Goal: Task Accomplishment & Management: Use online tool/utility

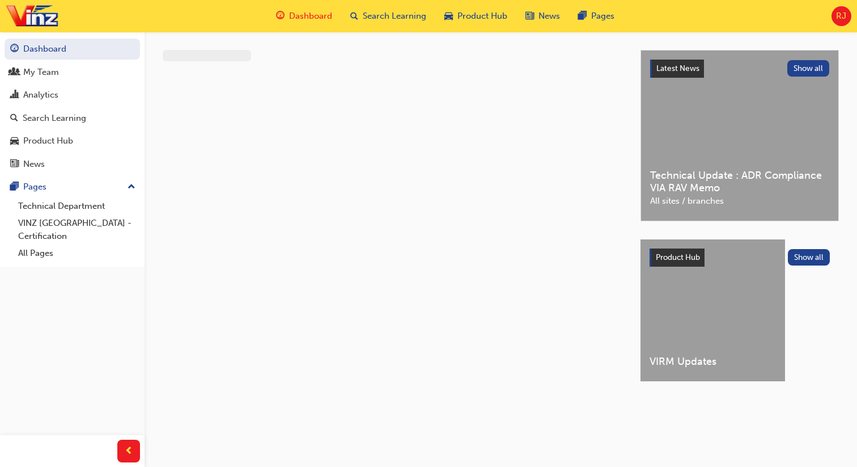
click at [839, 22] on span "RJ" at bounding box center [841, 16] width 10 height 13
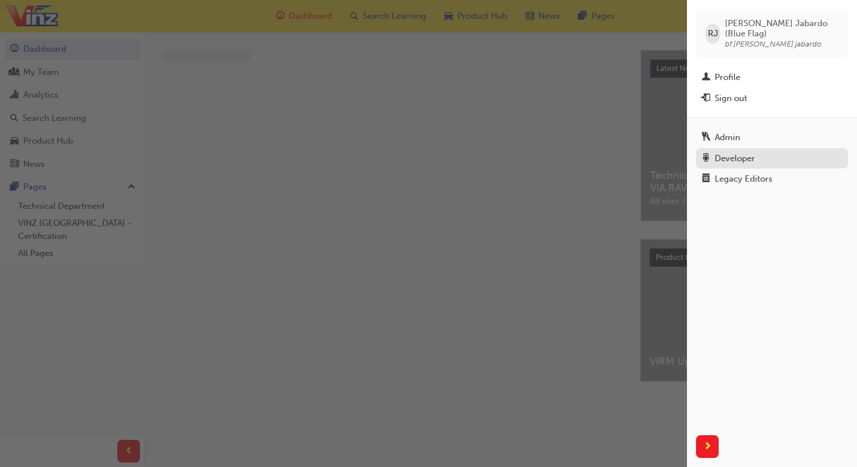
click at [736, 156] on link "Developer" at bounding box center [772, 158] width 152 height 21
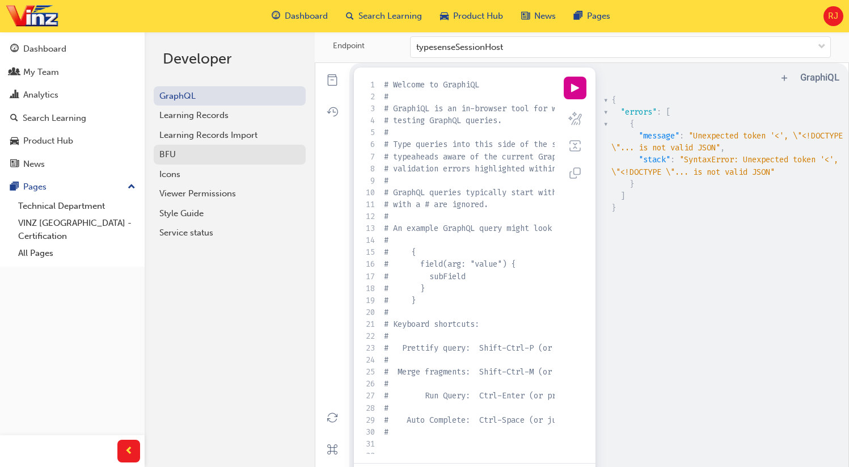
click at [188, 153] on div "BFU" at bounding box center [229, 154] width 141 height 13
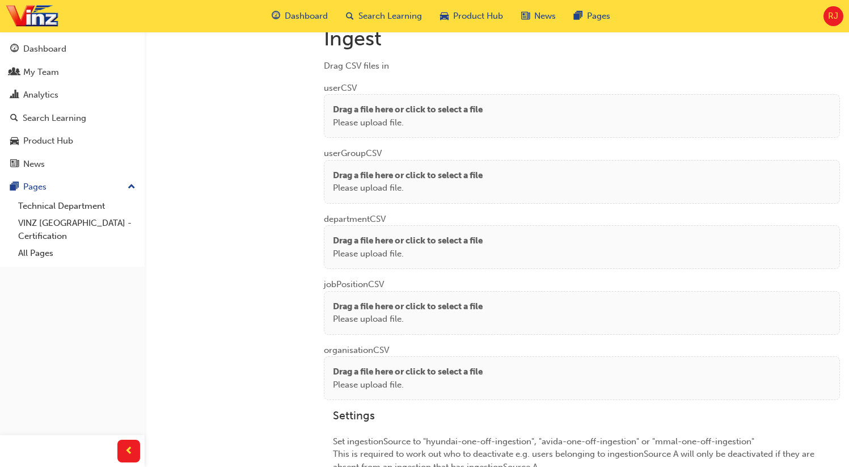
scroll to position [851, 0]
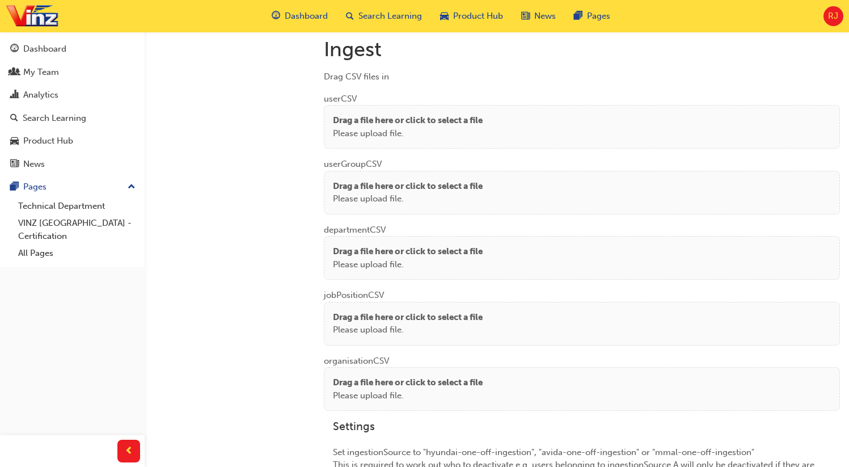
click at [373, 121] on p "Drag a file here or click to select a file" at bounding box center [408, 120] width 150 height 13
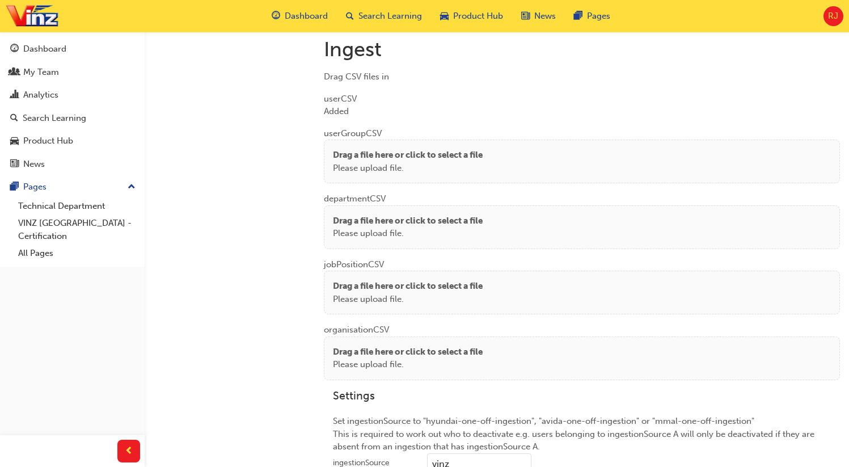
click at [367, 162] on p "Please upload file." at bounding box center [408, 168] width 150 height 13
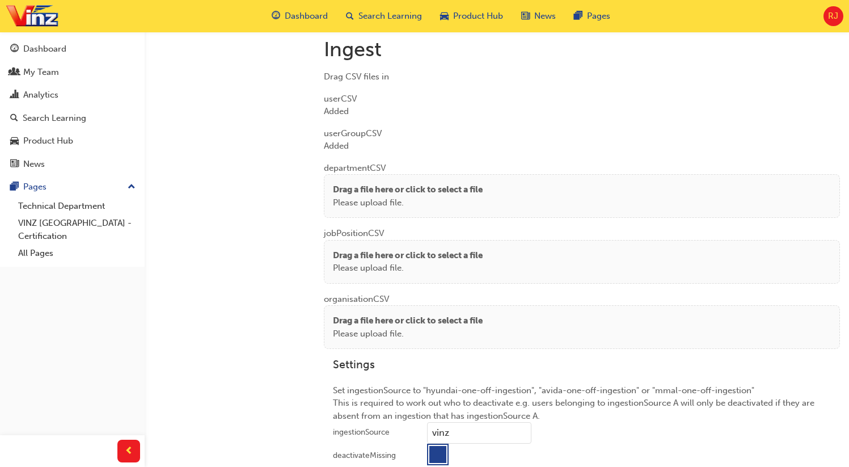
click at [355, 192] on p "Drag a file here or click to select a file" at bounding box center [408, 189] width 150 height 13
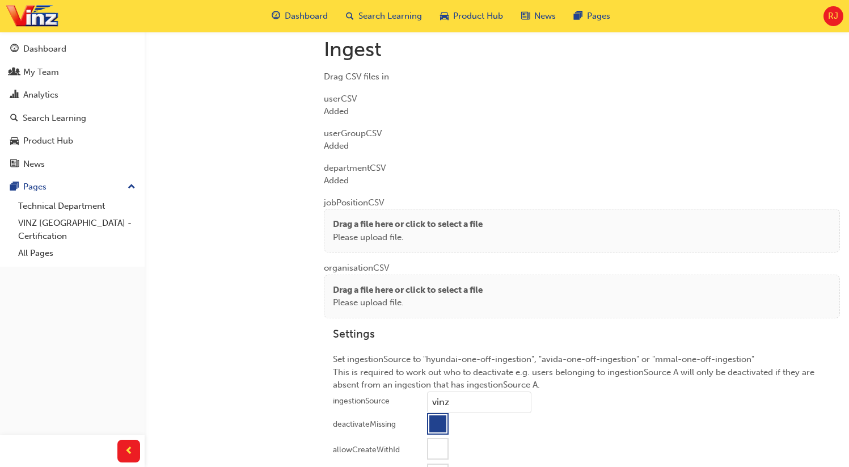
click at [380, 231] on p "Please upload file." at bounding box center [408, 237] width 150 height 13
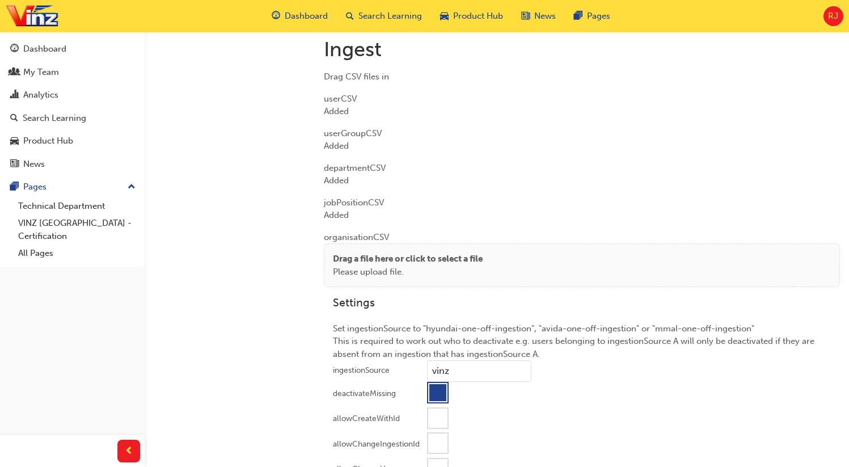
click at [391, 252] on p "Drag a file here or click to select a file" at bounding box center [408, 258] width 150 height 13
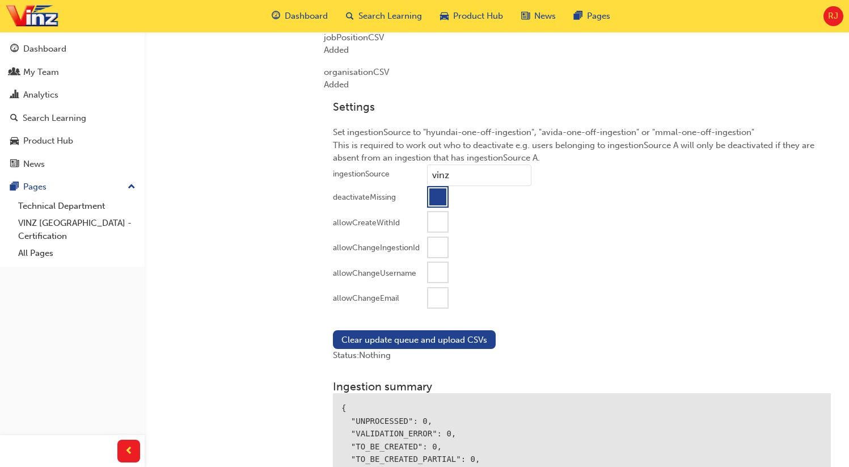
scroll to position [1044, 0]
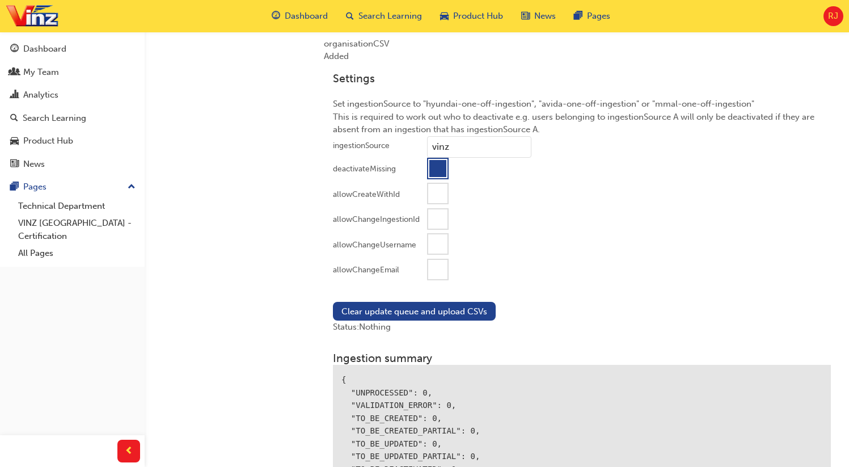
click at [434, 268] on div at bounding box center [437, 269] width 19 height 19
click at [381, 305] on button "Clear update queue and upload CSVs" at bounding box center [414, 311] width 163 height 19
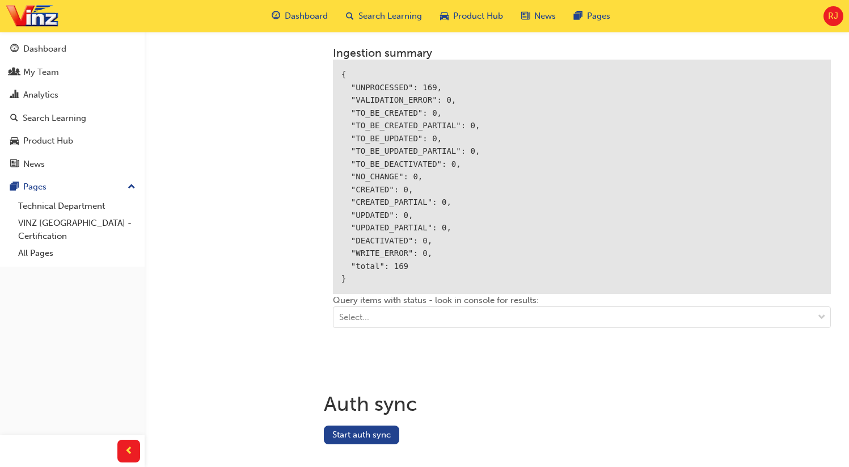
scroll to position [1389, 0]
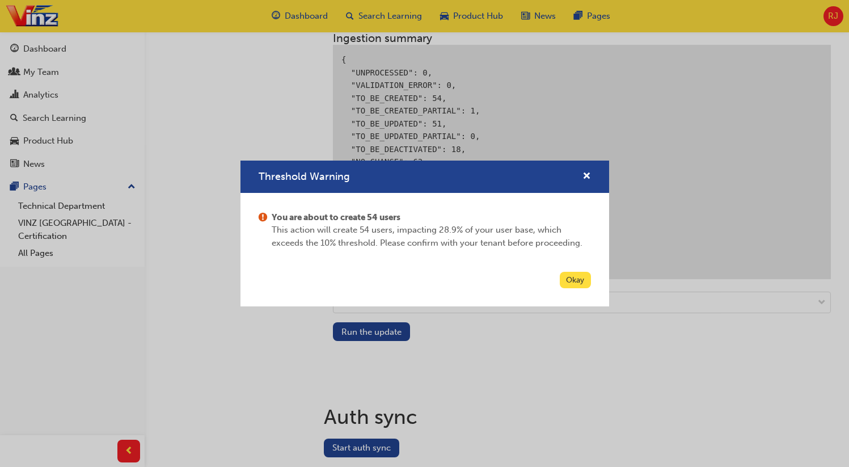
click at [579, 286] on button "Okay" at bounding box center [575, 280] width 31 height 16
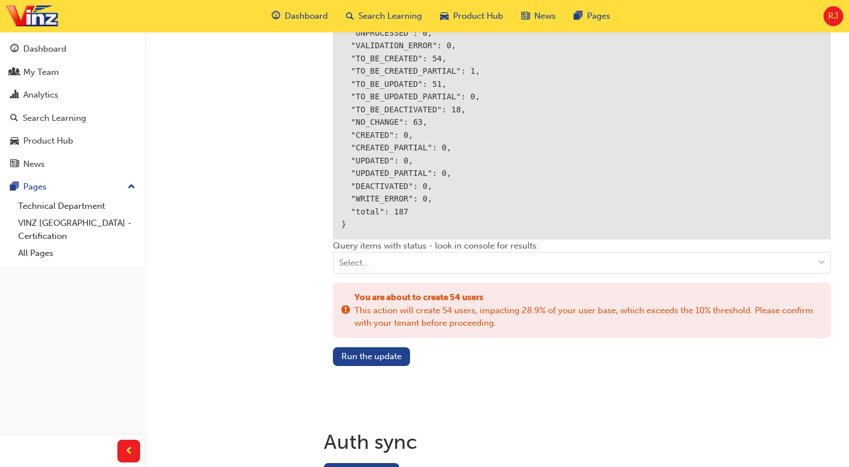
scroll to position [1443, 0]
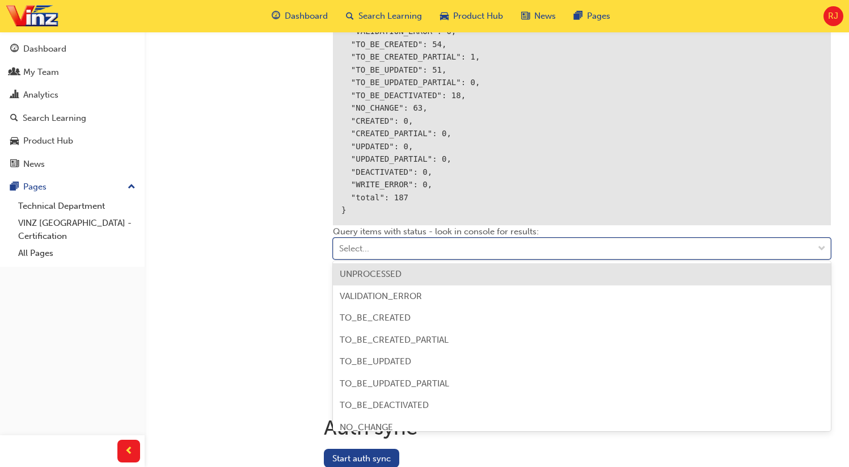
click at [379, 250] on div "Select..." at bounding box center [573, 249] width 480 height 20
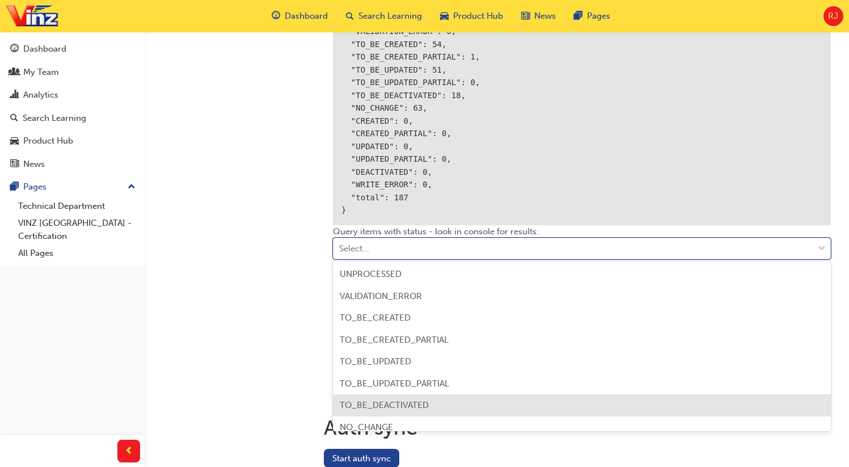
click at [403, 408] on span "TO_BE_DEACTIVATED" at bounding box center [384, 405] width 89 height 10
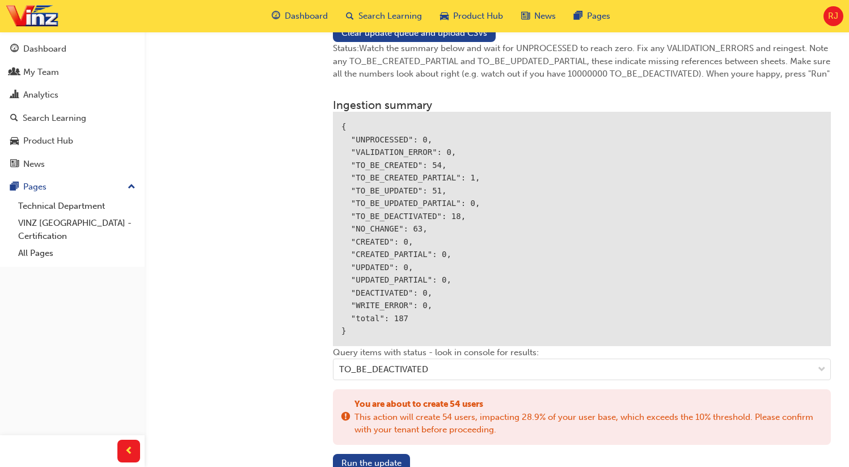
scroll to position [1246, 0]
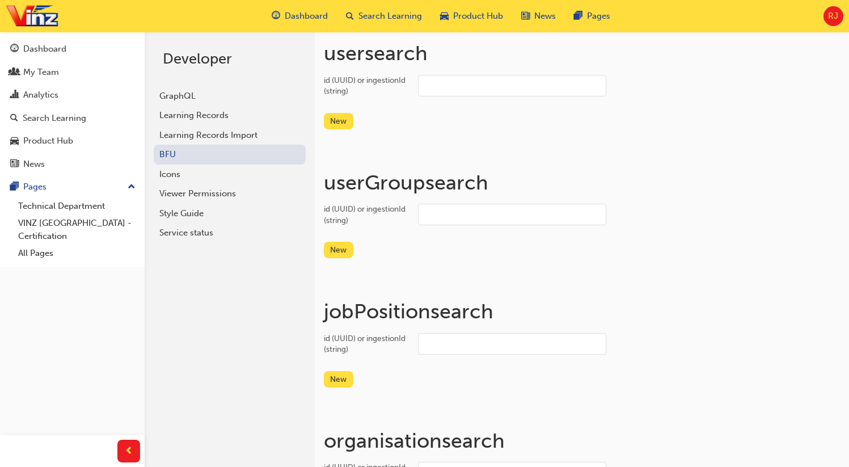
click at [434, 83] on input "id (UUID) or ingestionId (string)" at bounding box center [512, 86] width 188 height 22
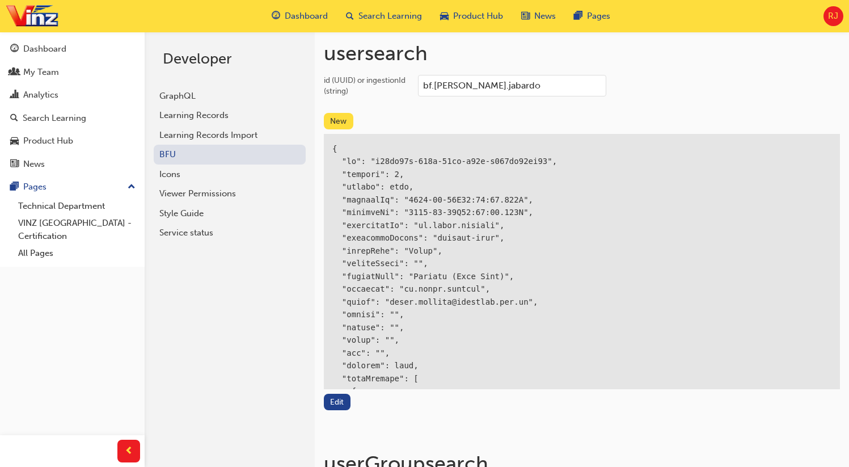
type input "bf.[PERSON_NAME].jabardo"
copy div "default-data"
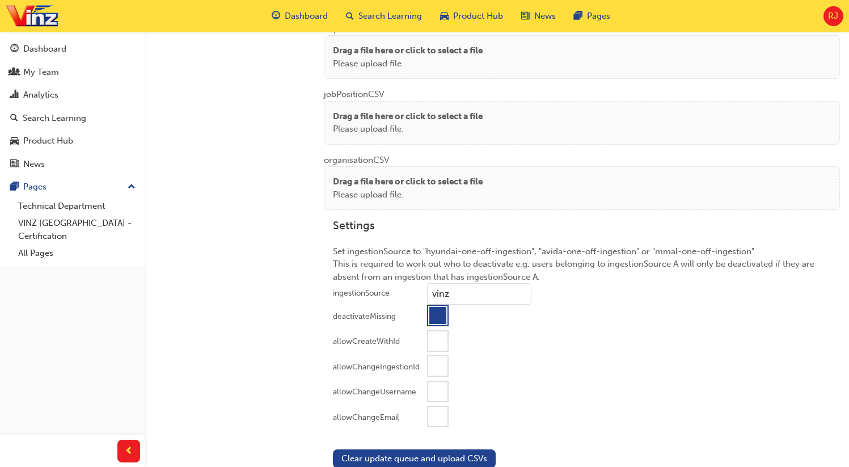
scroll to position [1417, 0]
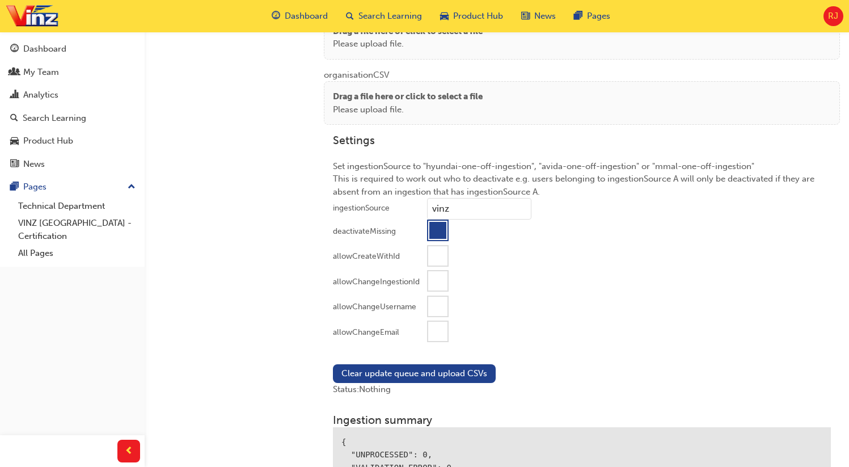
click at [446, 210] on input "vinz" at bounding box center [479, 209] width 104 height 22
paste input "default-data"
type input "default-data"
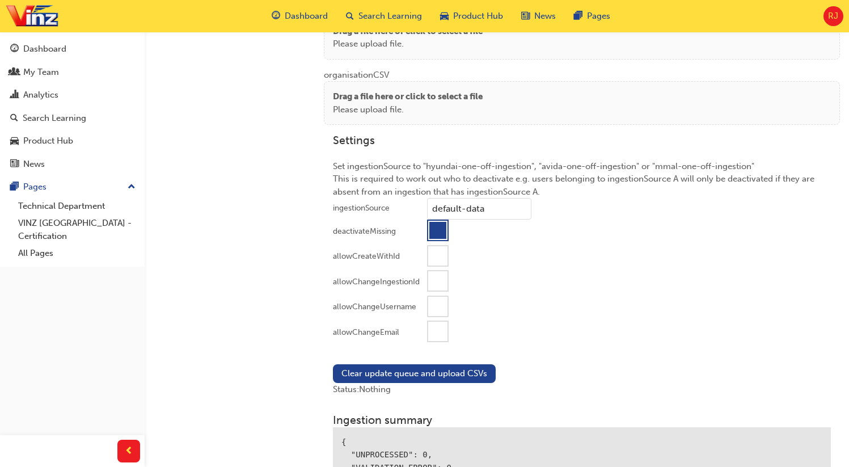
click at [440, 226] on div at bounding box center [437, 230] width 17 height 17
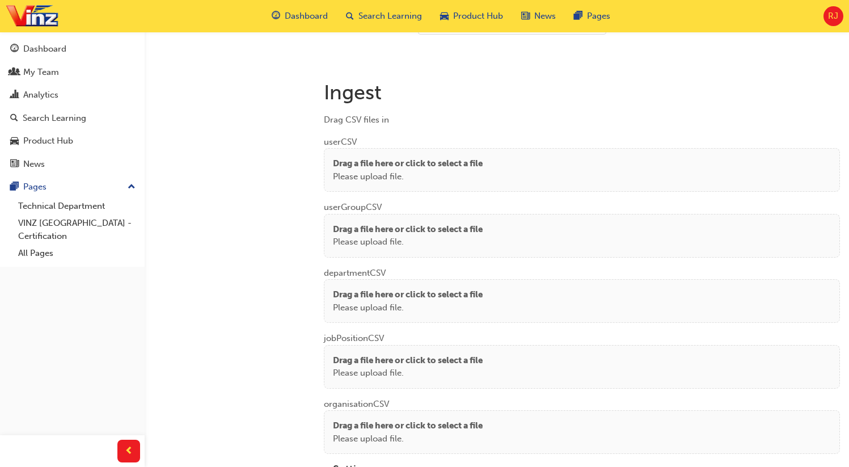
scroll to position [1088, 0]
click at [360, 225] on p "Drag a file here or click to select a file" at bounding box center [408, 229] width 150 height 13
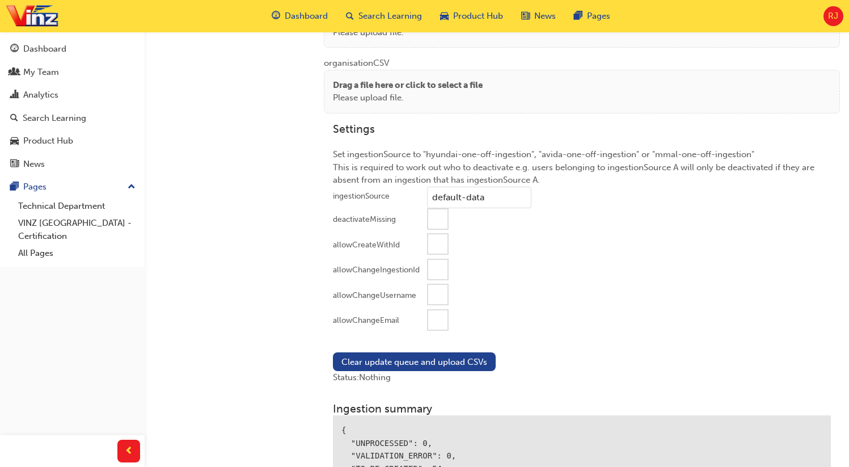
scroll to position [1428, 0]
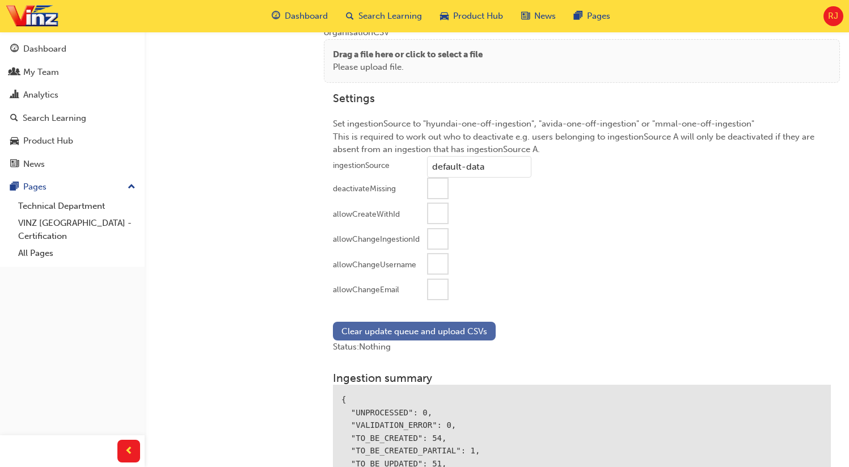
click at [429, 327] on button "Clear update queue and upload CSVs" at bounding box center [414, 331] width 163 height 19
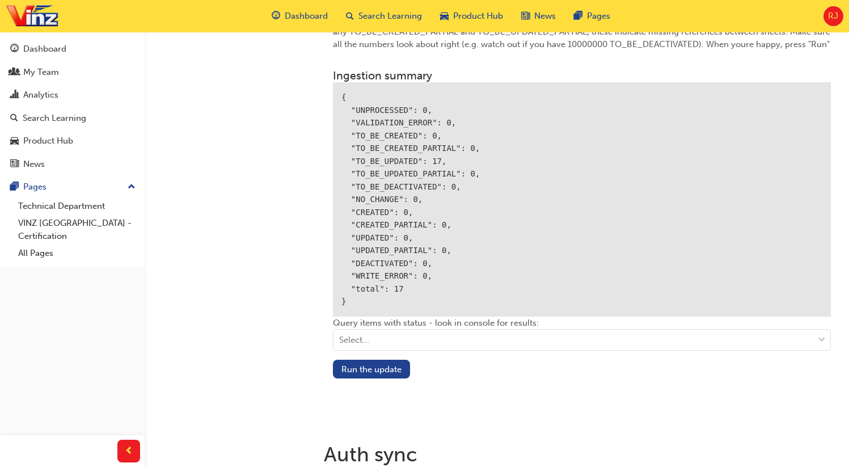
scroll to position [1826, 0]
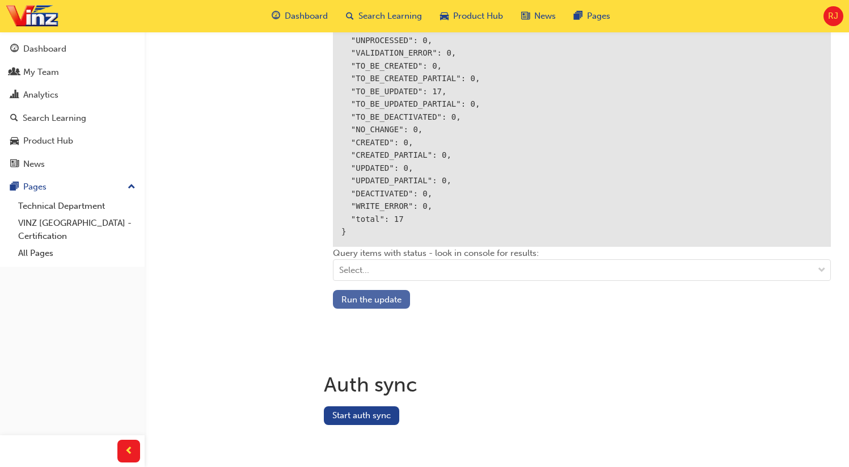
click at [371, 300] on button "Run the update" at bounding box center [371, 299] width 77 height 19
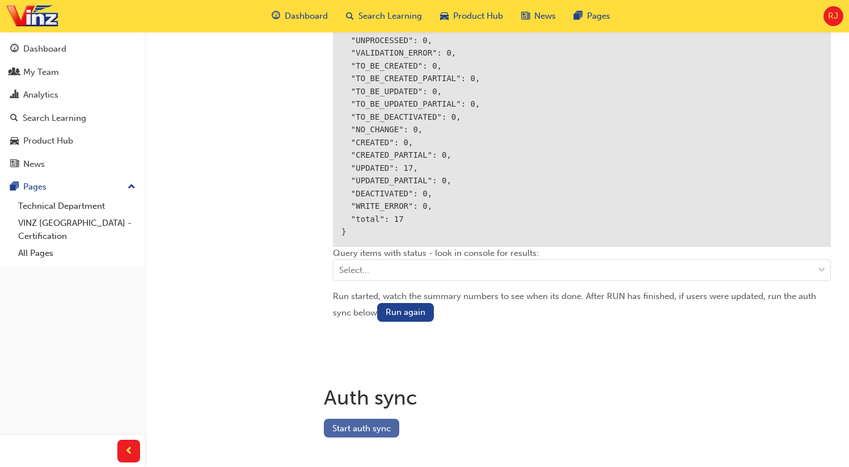
click at [371, 422] on button "Start auth sync" at bounding box center [361, 428] width 75 height 19
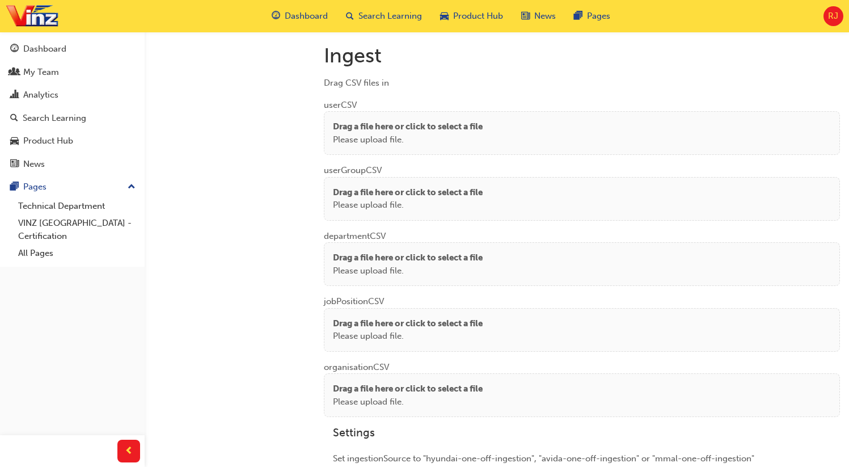
scroll to position [868, 0]
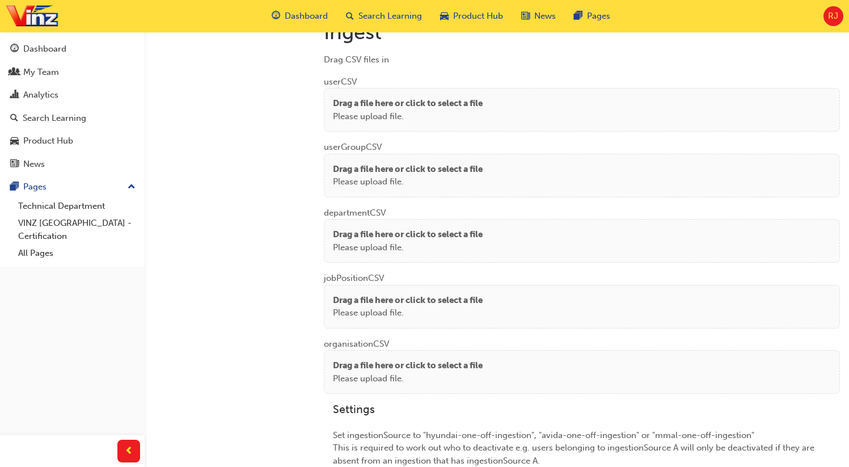
click at [399, 110] on p "Please upload file." at bounding box center [408, 116] width 150 height 13
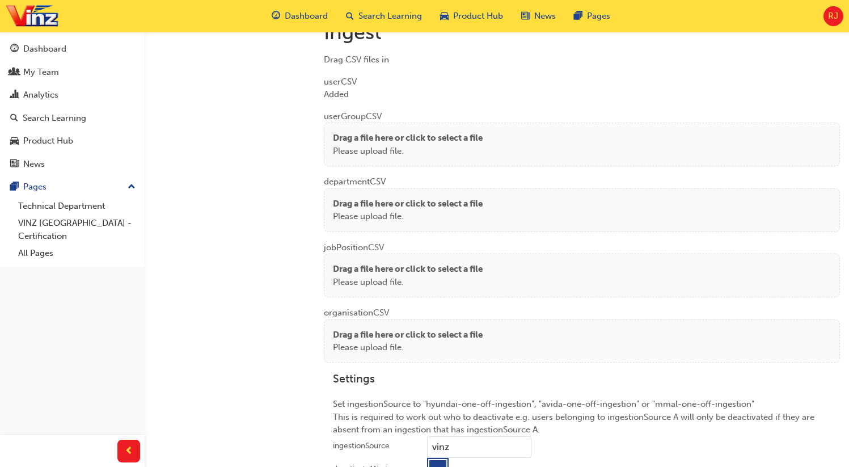
click at [366, 151] on p "Please upload file." at bounding box center [408, 151] width 150 height 13
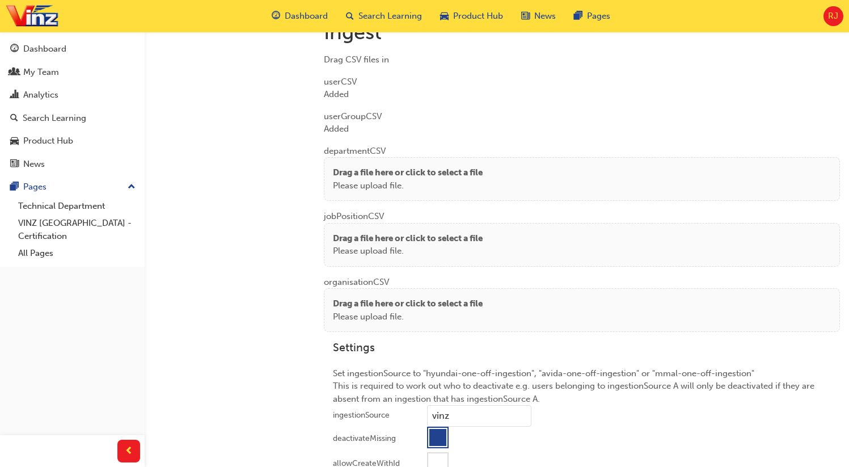
click at [344, 167] on p "Drag a file here or click to select a file" at bounding box center [408, 172] width 150 height 13
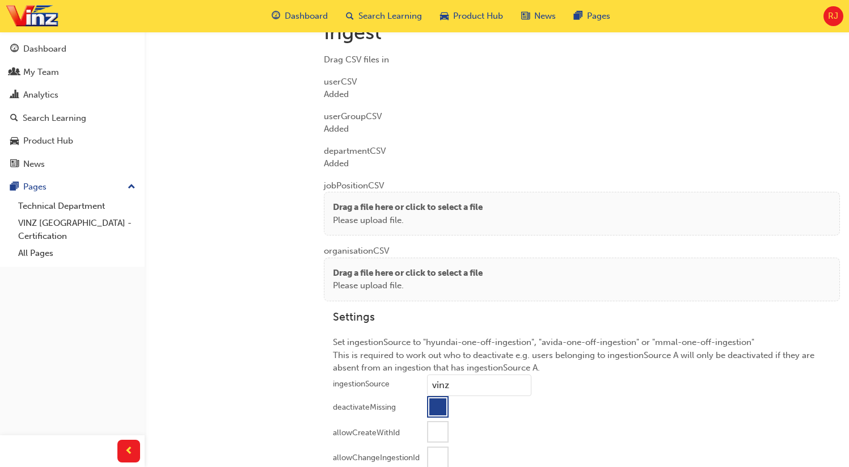
click at [426, 214] on p "Please upload file." at bounding box center [408, 220] width 150 height 13
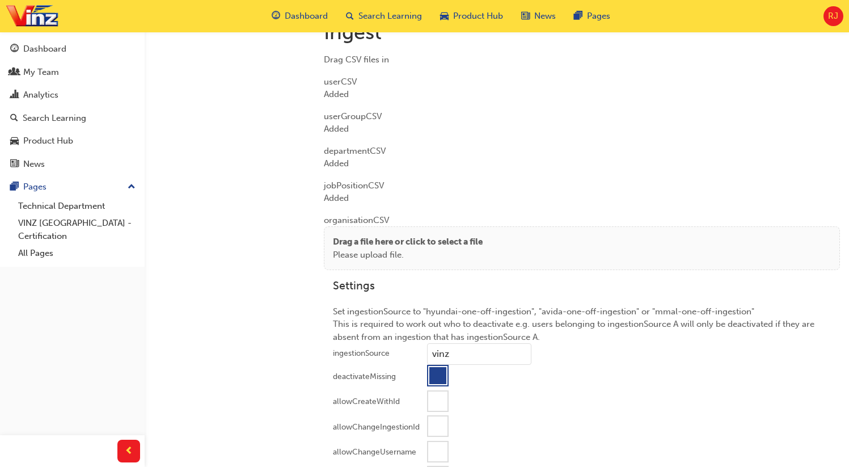
click at [367, 244] on p "Drag a file here or click to select a file" at bounding box center [408, 241] width 150 height 13
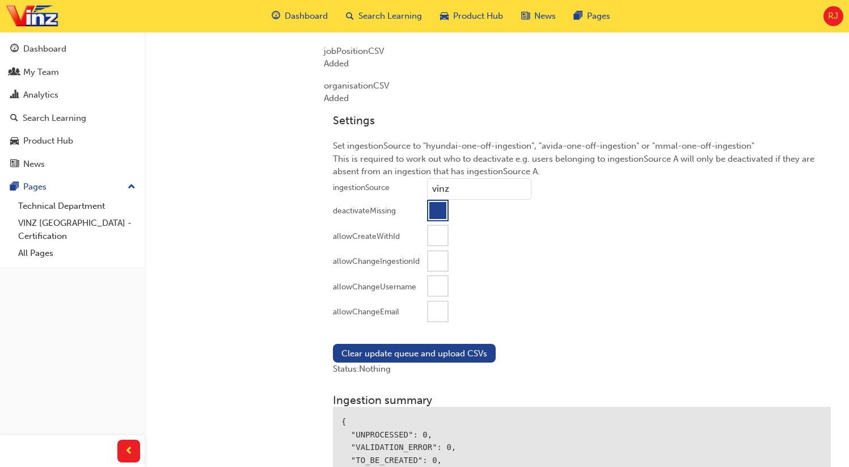
scroll to position [1131, 0]
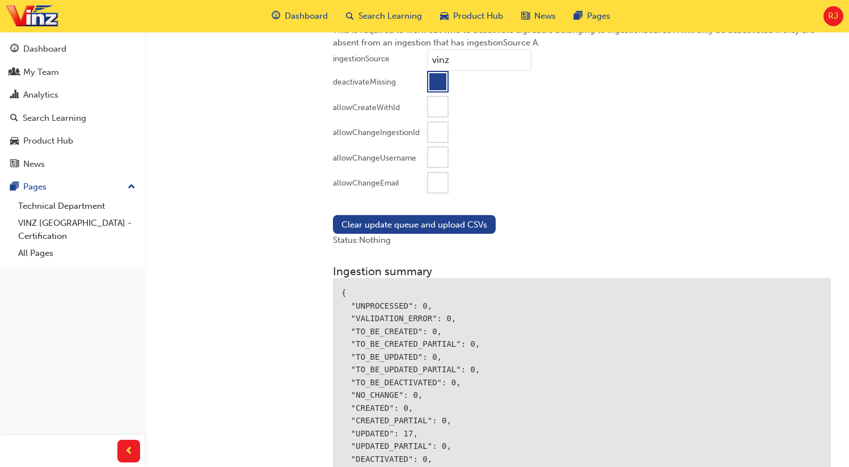
drag, startPoint x: 432, startPoint y: 177, endPoint x: 425, endPoint y: 185, distance: 10.8
click at [432, 177] on div at bounding box center [437, 182] width 19 height 19
drag, startPoint x: 394, startPoint y: 221, endPoint x: 388, endPoint y: 246, distance: 26.1
click at [394, 221] on button "Clear update queue and upload CSVs" at bounding box center [414, 224] width 163 height 19
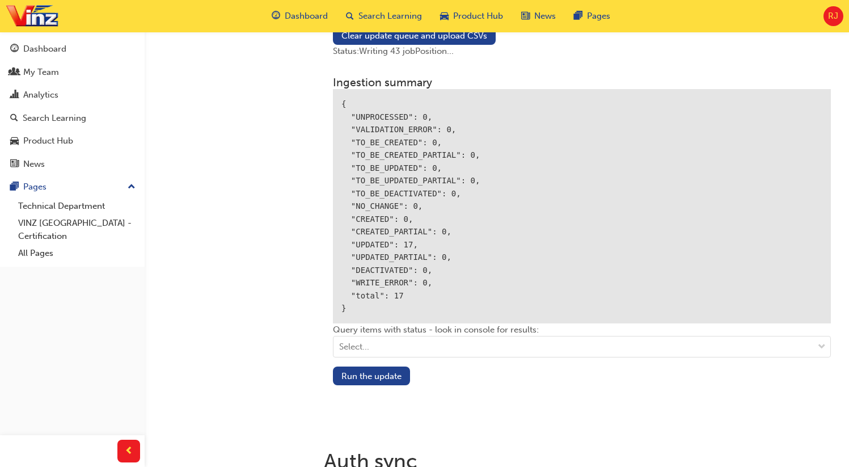
scroll to position [1346, 0]
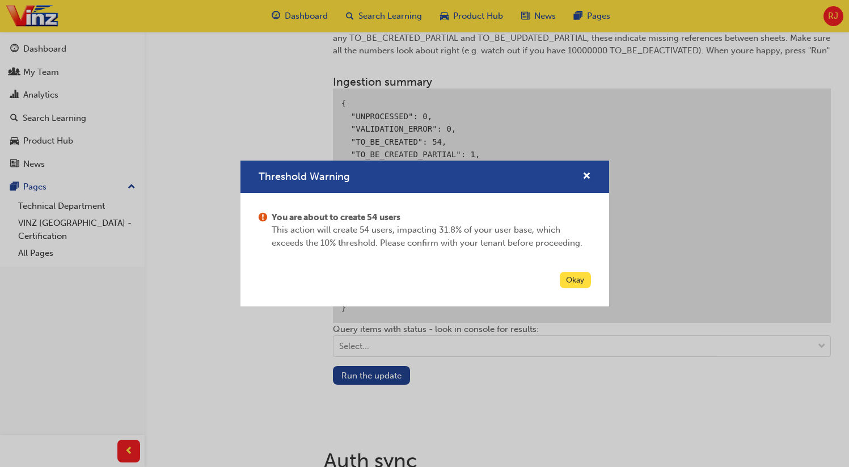
click at [578, 279] on button "Okay" at bounding box center [575, 280] width 31 height 16
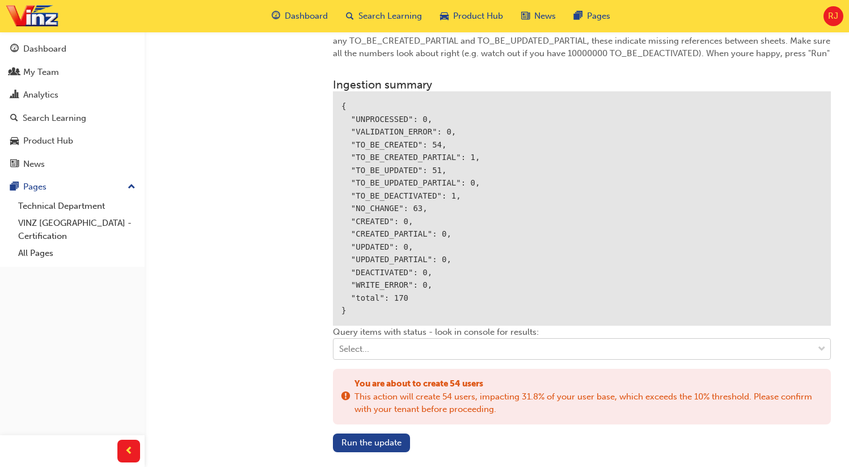
scroll to position [1412, 0]
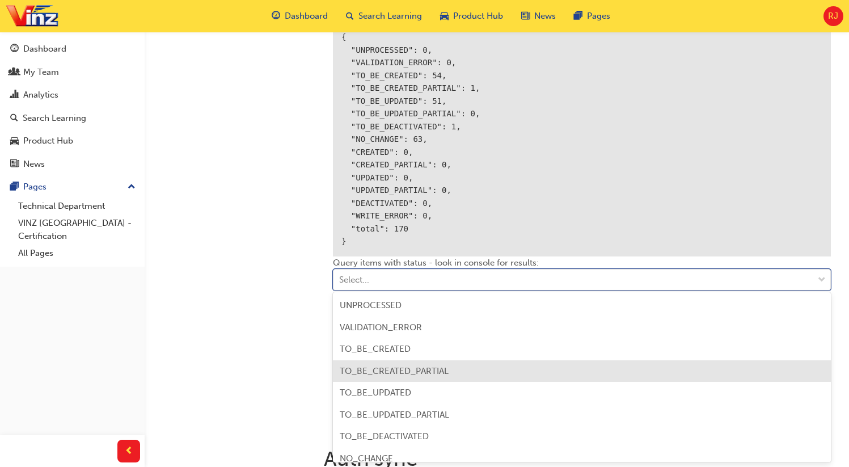
click at [415, 367] on span "TO_BE_CREATED_PARTIAL" at bounding box center [394, 371] width 109 height 10
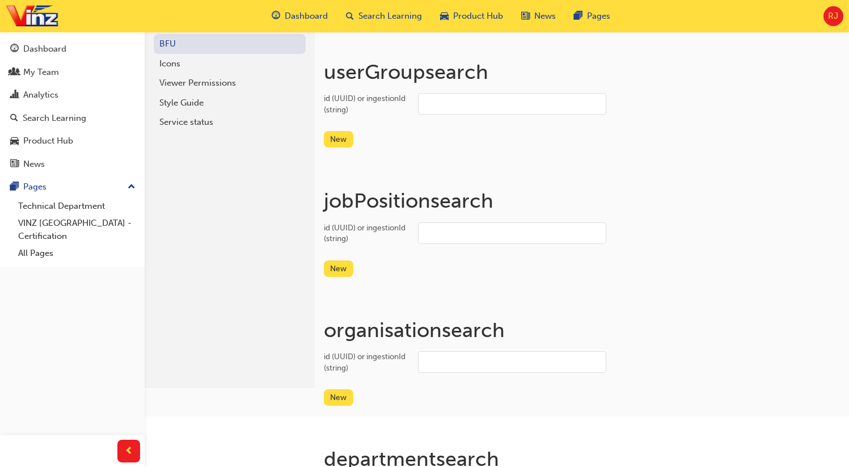
scroll to position [0, 0]
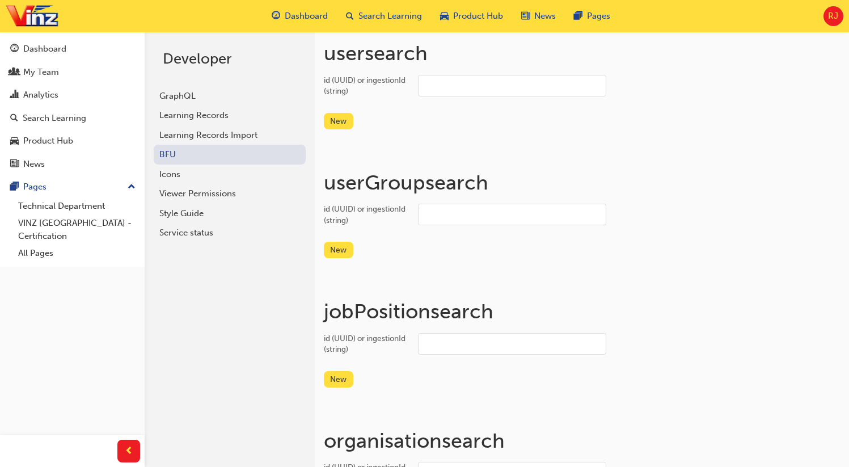
click at [466, 81] on input "id (UUID) or ingestionId (string)" at bounding box center [512, 86] width 188 height 22
paste input "bf.anthony.bescoby"
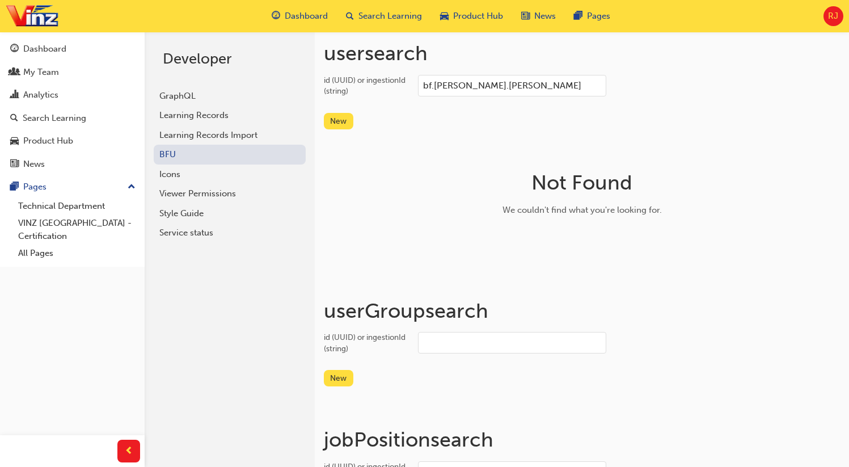
type input "bf.anthony.bescoby"
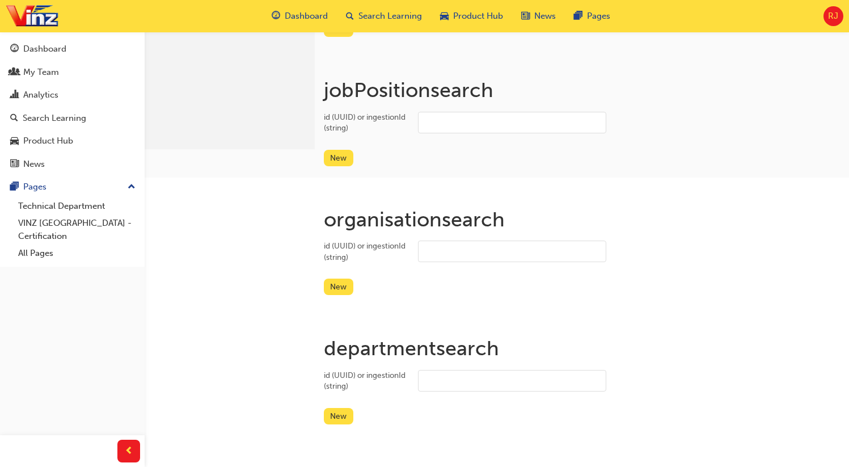
scroll to position [352, 0]
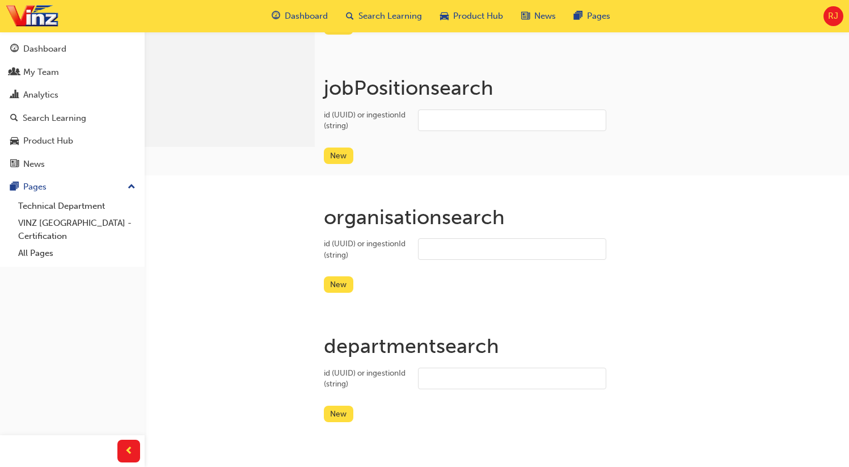
click at [491, 255] on input "id (UUID) or ingestionId (string)" at bounding box center [512, 249] width 188 height 22
type input "blueflag"
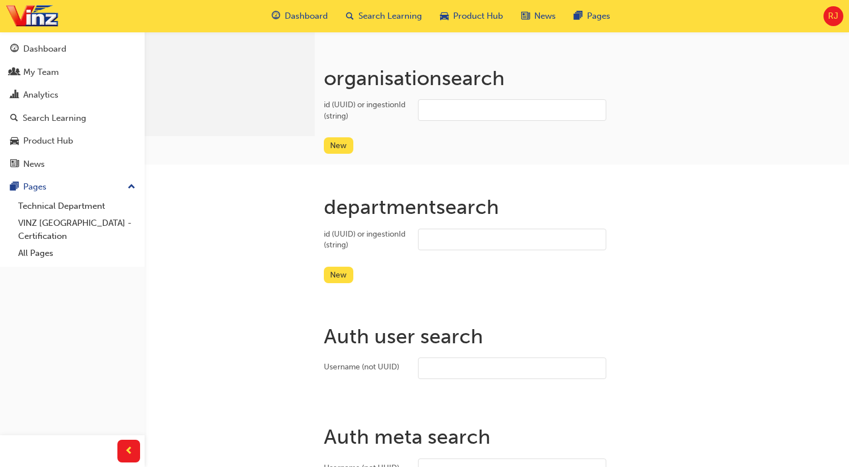
scroll to position [339, 0]
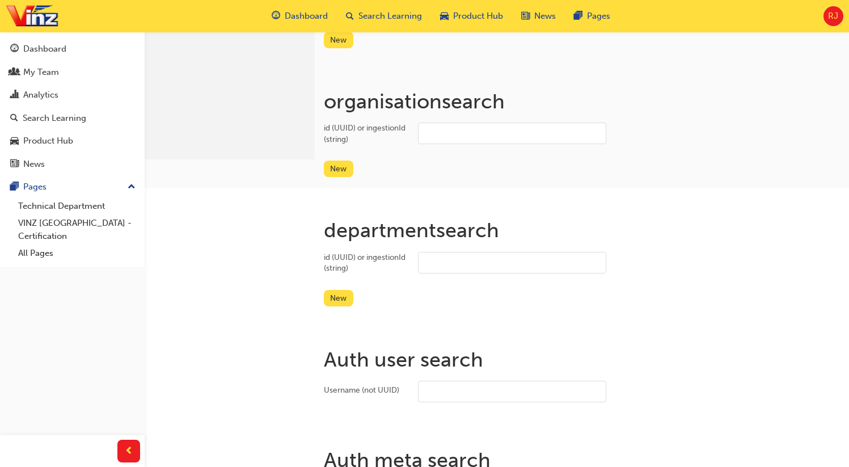
click at [474, 132] on input "id (UUID) or ingestionId (string)" at bounding box center [512, 133] width 188 height 22
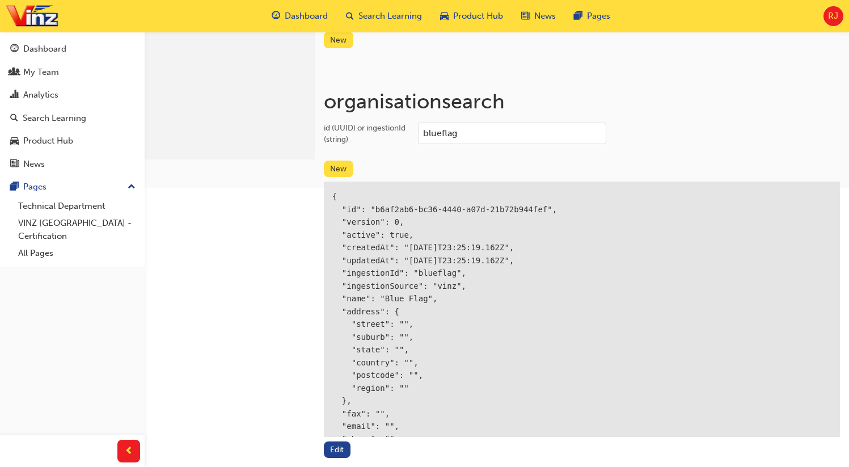
type input "blueflag"
click at [445, 270] on div "{ "id": "b6af2ab6-bc36-4440-a07d-21b72b944fef", "version": 0, "active": true, "…" at bounding box center [582, 336] width 516 height 311
copy div "blueflag"
